Goal: Browse casually: Explore the website without a specific task or goal

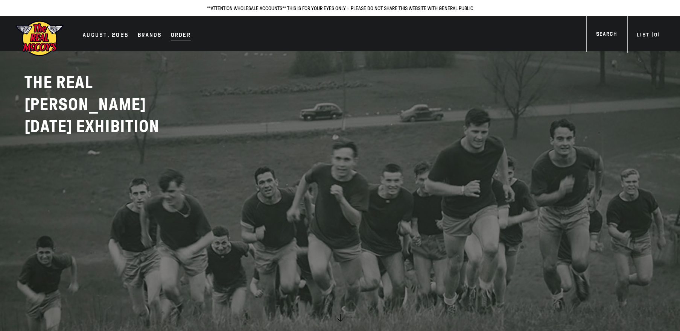
click at [176, 34] on div "Order" at bounding box center [181, 35] width 20 height 11
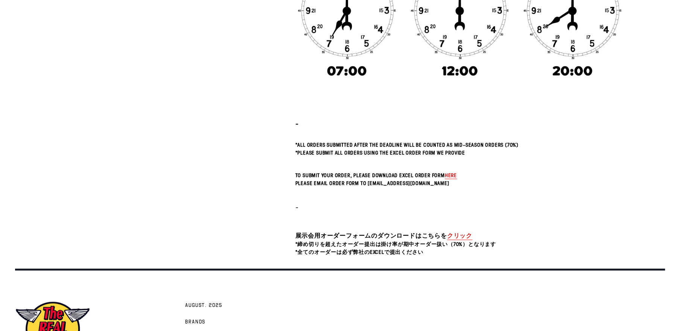
scroll to position [277, 0]
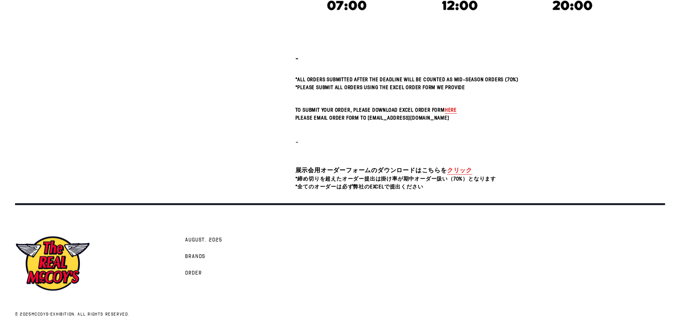
click at [458, 167] on link "クリック" at bounding box center [459, 170] width 25 height 9
drag, startPoint x: 296, startPoint y: 168, endPoint x: 412, endPoint y: 167, distance: 116.3
click at [412, 167] on span "展示会用オーダーフォームのダウンロードはこちらを" at bounding box center [371, 170] width 152 height 8
copy span "展示会用オーダーフォームのダウンロード"
click at [459, 169] on link "クリック" at bounding box center [459, 170] width 25 height 9
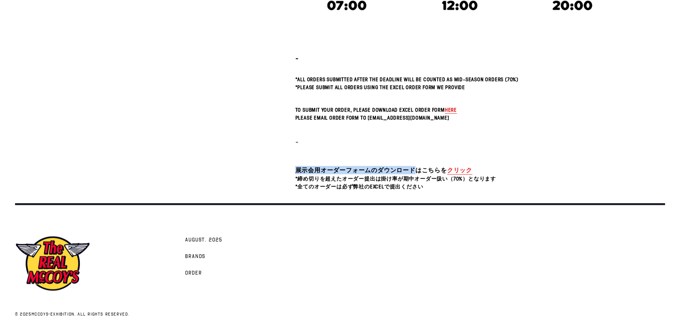
click at [453, 110] on span "here" at bounding box center [451, 109] width 12 height 7
click at [458, 166] on link "クリック" at bounding box center [459, 170] width 25 height 9
click at [464, 168] on link "クリック" at bounding box center [459, 170] width 25 height 9
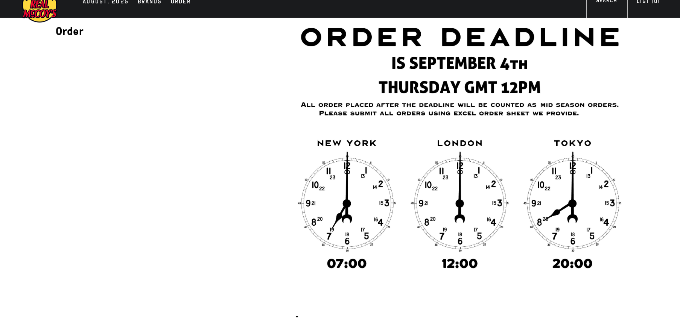
scroll to position [0, 0]
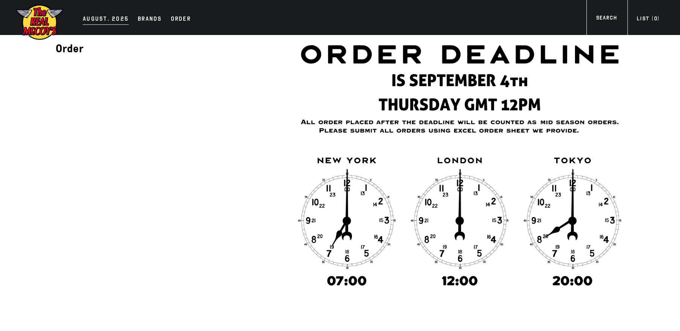
click at [91, 21] on div "AUGUST. 2025" at bounding box center [106, 19] width 46 height 11
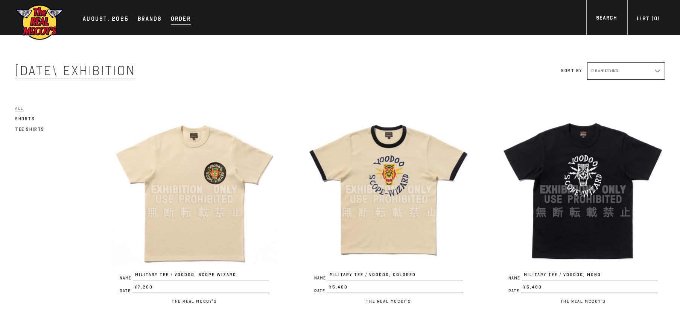
click at [183, 21] on div "Order" at bounding box center [181, 19] width 20 height 11
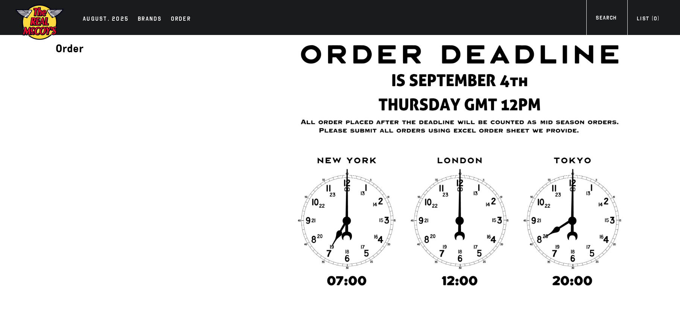
scroll to position [277, 0]
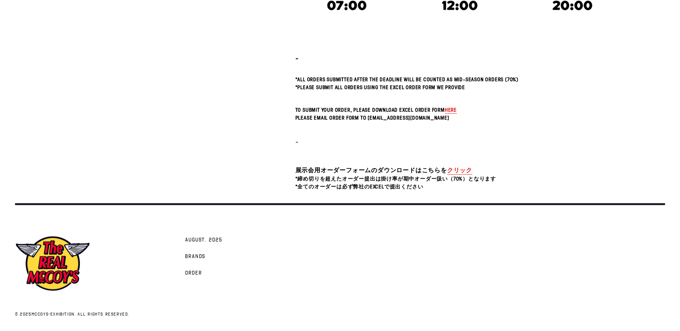
click at [455, 168] on link "クリック" at bounding box center [459, 170] width 25 height 9
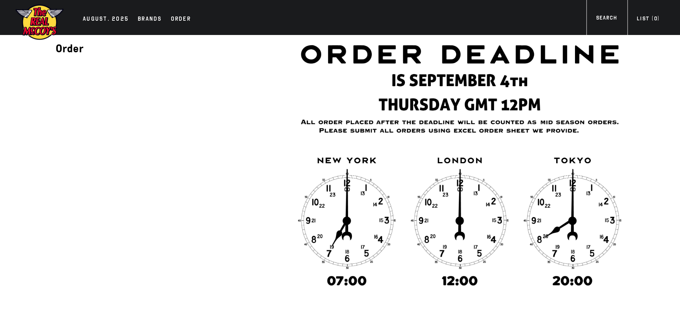
scroll to position [0, 0]
click at [120, 18] on div "AUGUST. 2025" at bounding box center [106, 19] width 46 height 11
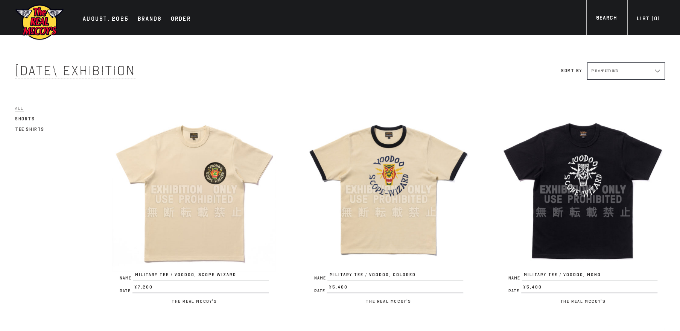
click at [20, 132] on link "Tee Shirts" at bounding box center [29, 129] width 29 height 9
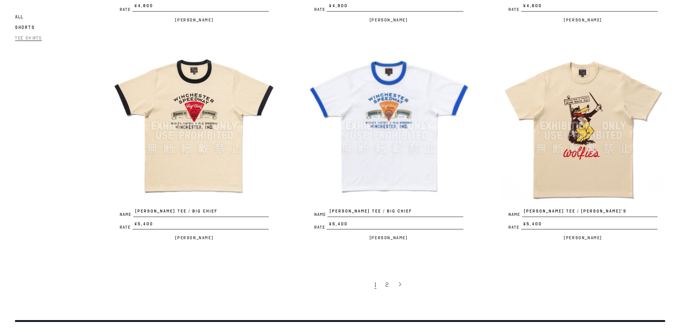
scroll to position [1707, 0]
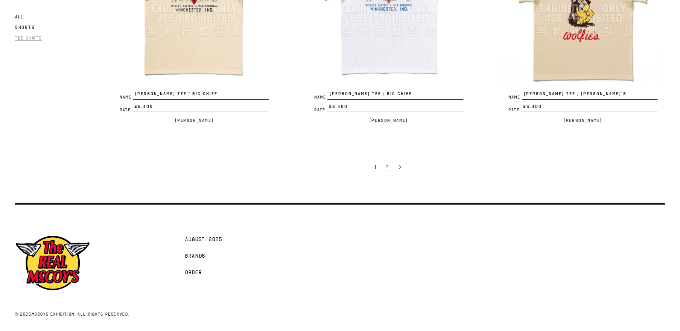
click at [386, 164] on span "2" at bounding box center [386, 168] width 3 height 8
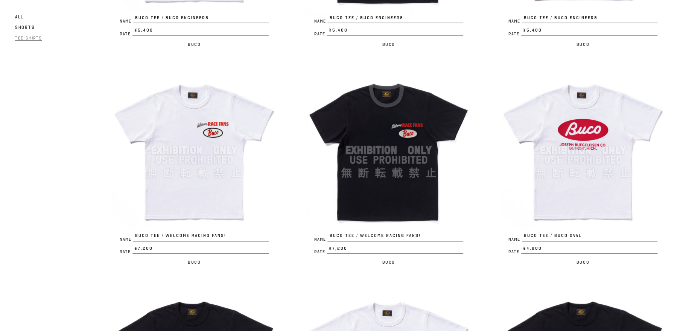
scroll to position [1147, 0]
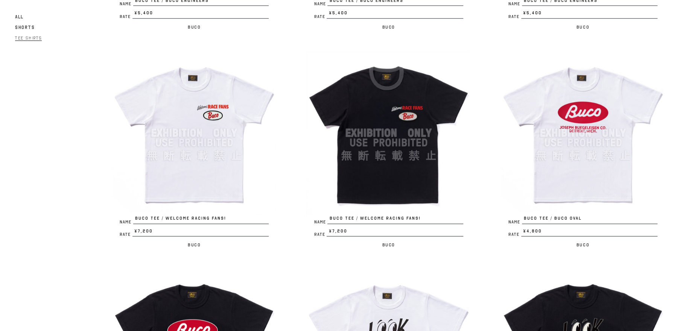
click at [407, 179] on img at bounding box center [388, 133] width 164 height 164
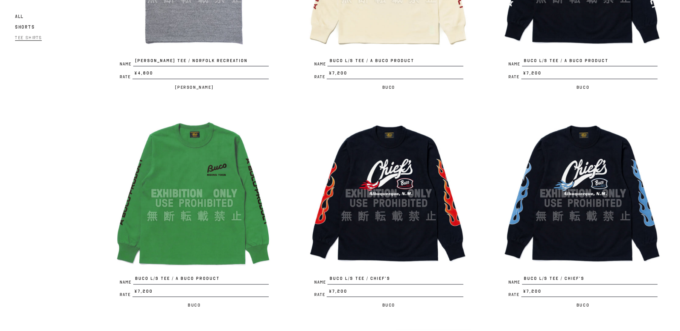
scroll to position [716, 0]
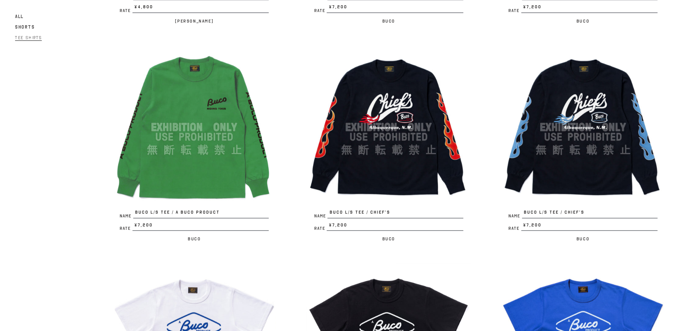
click at [173, 83] on img at bounding box center [194, 127] width 164 height 164
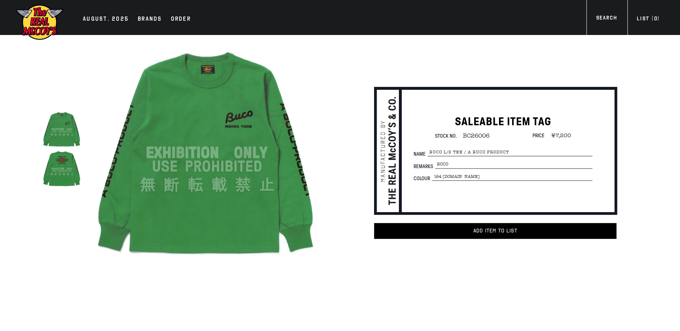
click at [67, 168] on img at bounding box center [62, 169] width 40 height 40
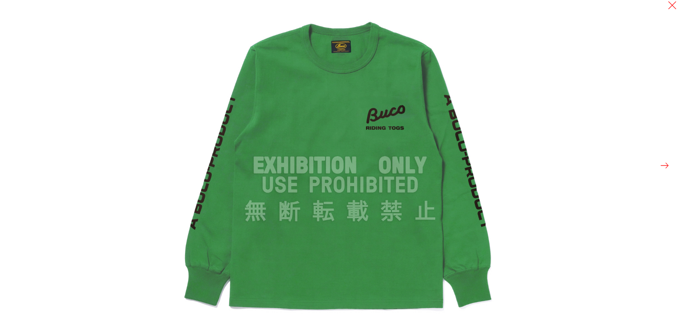
click at [665, 163] on button at bounding box center [665, 165] width 11 height 11
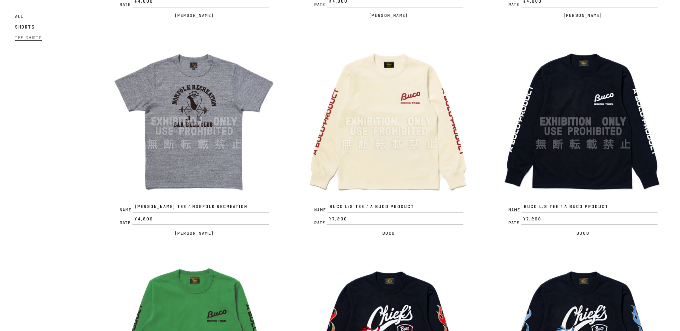
scroll to position [430, 0]
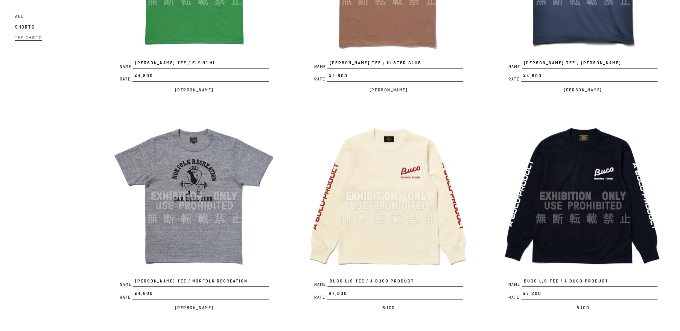
click at [368, 192] on img at bounding box center [388, 196] width 164 height 164
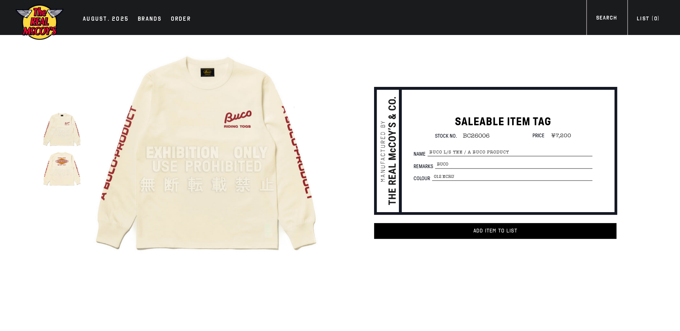
click at [71, 164] on img at bounding box center [62, 169] width 40 height 40
click at [0, 0] on div at bounding box center [0, 0] width 0 height 0
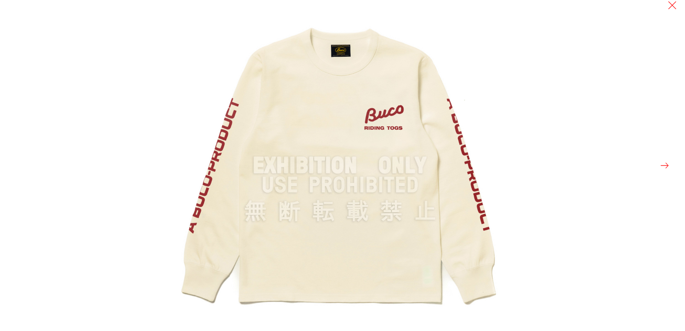
click at [665, 166] on button at bounding box center [665, 165] width 11 height 11
